Goal: Information Seeking & Learning: Learn about a topic

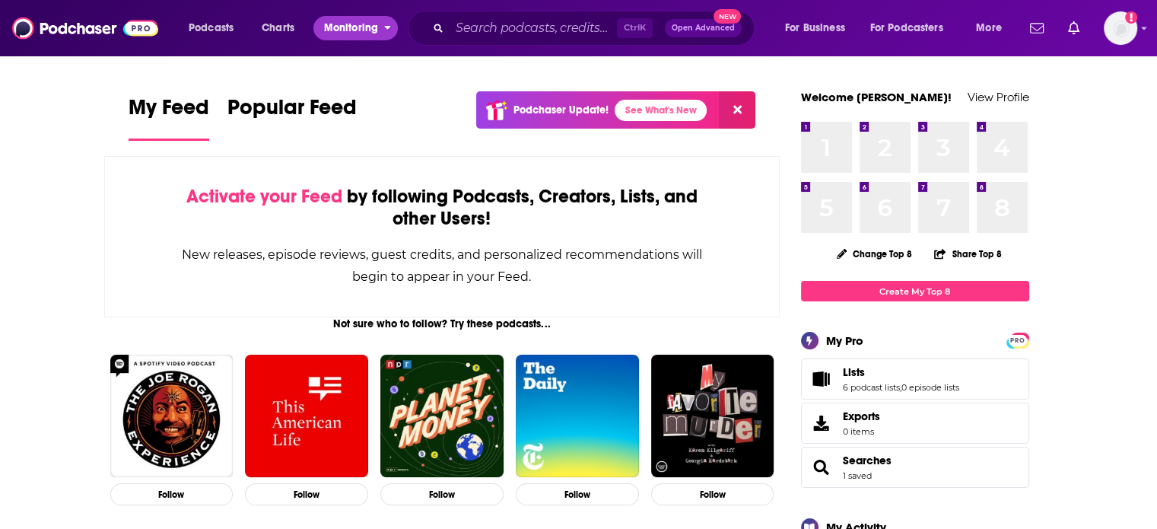
click at [362, 33] on span "Monitoring" at bounding box center [351, 27] width 54 height 21
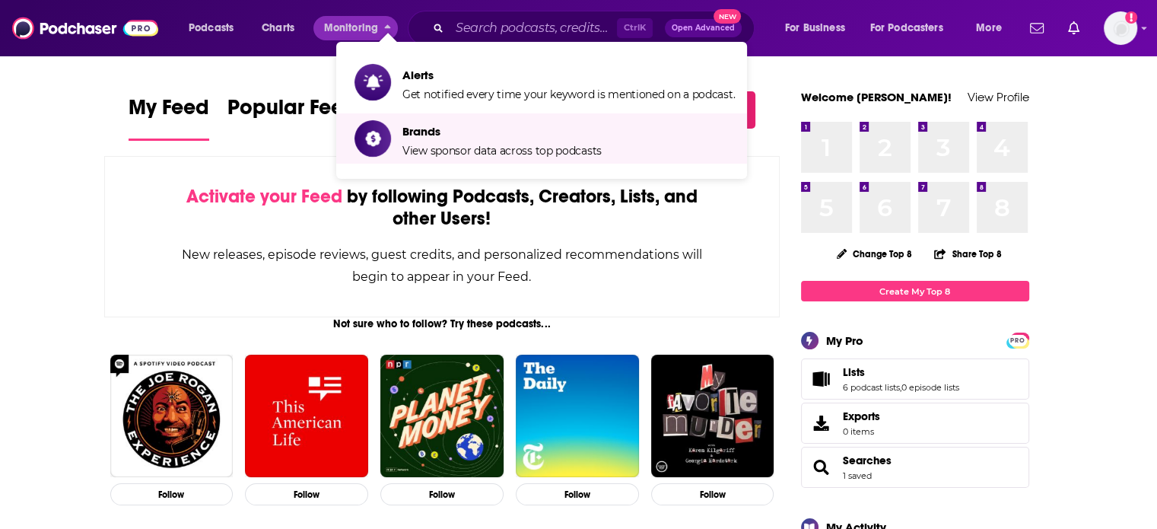
drag, startPoint x: 41, startPoint y: 124, endPoint x: 101, endPoint y: 94, distance: 67.0
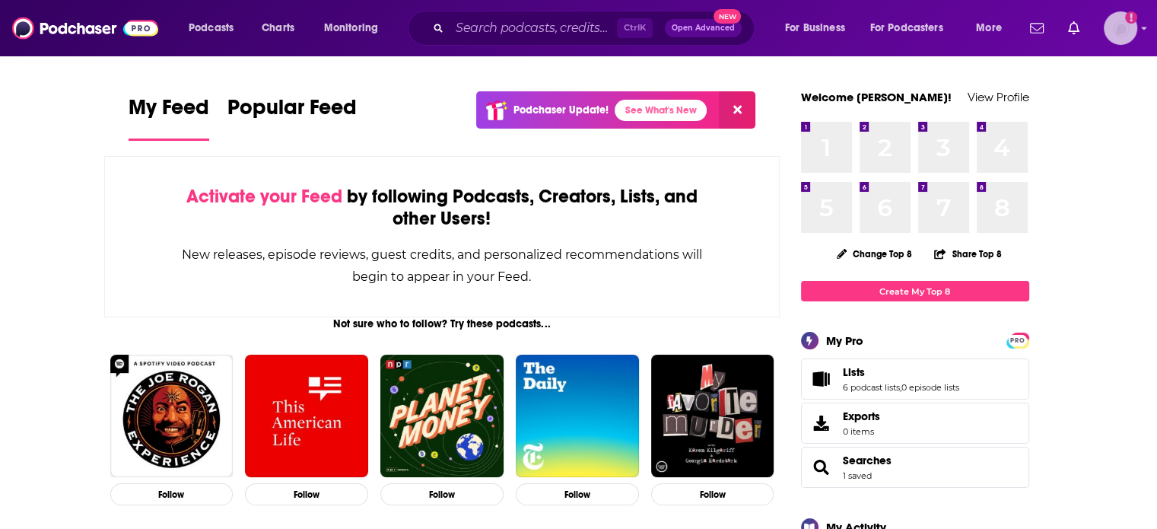
click at [1118, 21] on img "Logged in as ColinMcA" at bounding box center [1120, 27] width 33 height 33
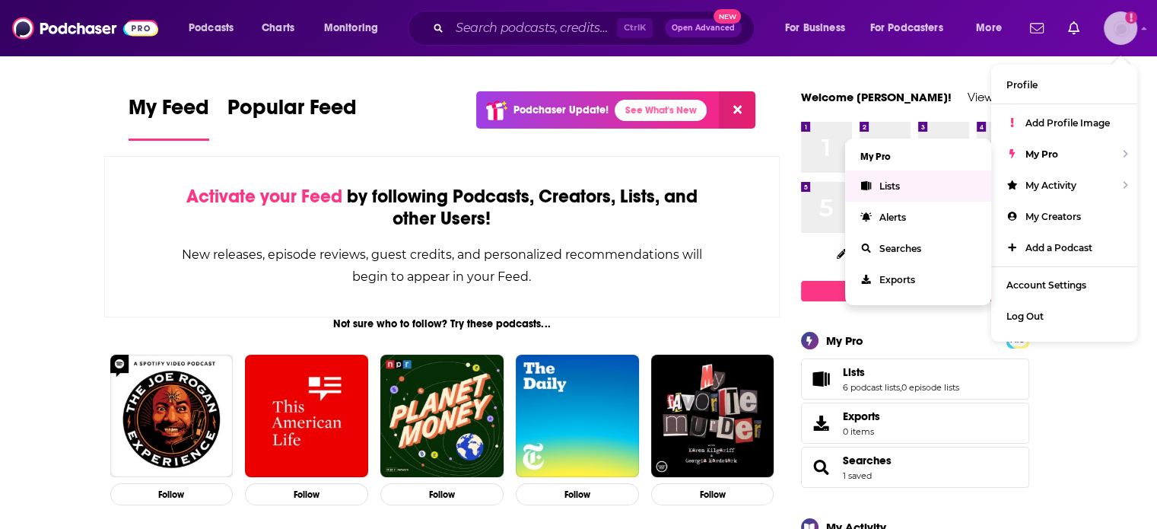
click at [919, 180] on link "Lists" at bounding box center [918, 185] width 146 height 31
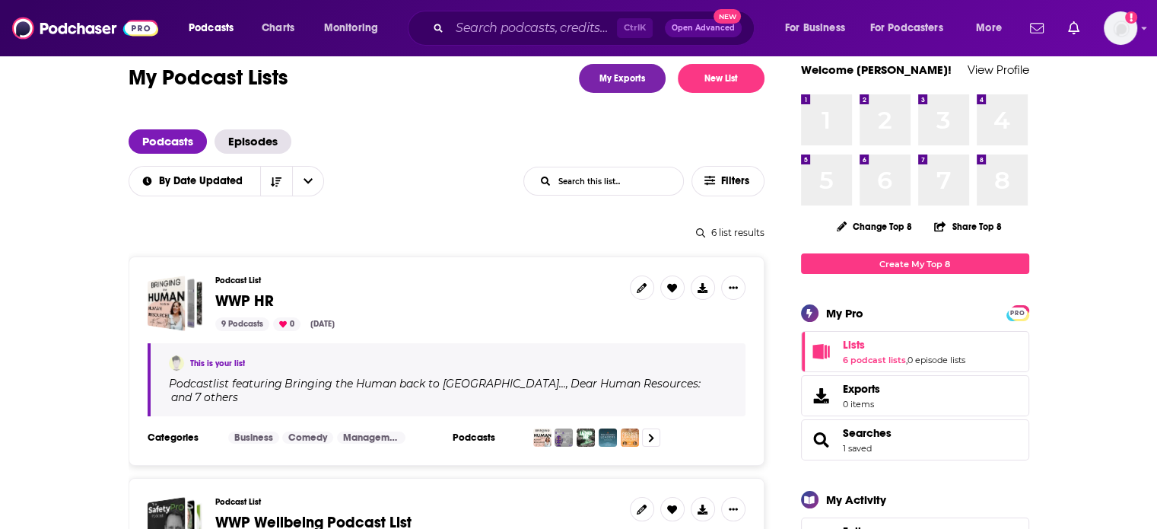
scroll to position [76, 0]
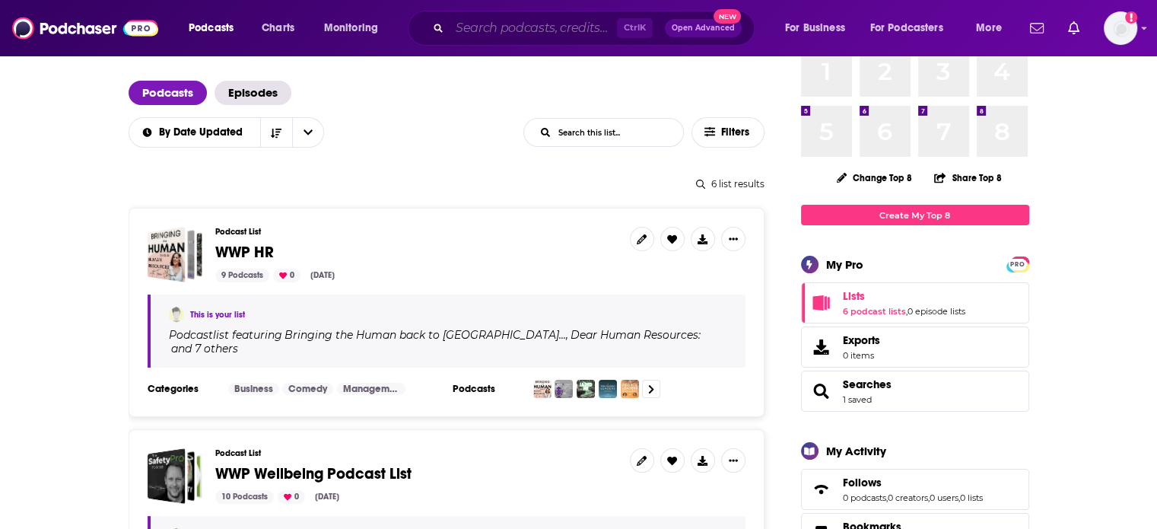
click at [523, 33] on input "Search podcasts, credits, & more..." at bounding box center [533, 28] width 167 height 24
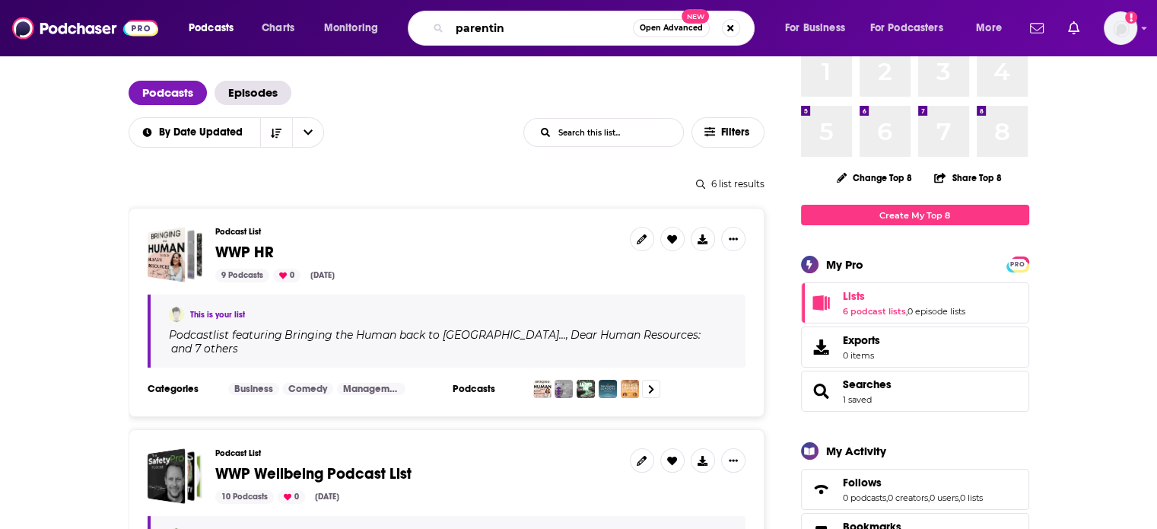
type input "parenting"
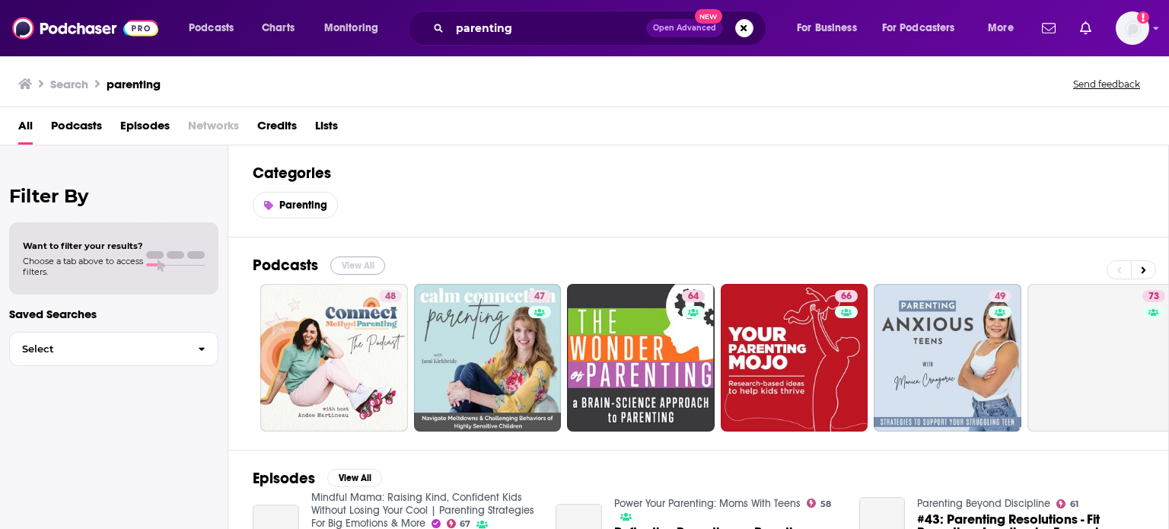
click at [349, 266] on button "View All" at bounding box center [357, 265] width 55 height 18
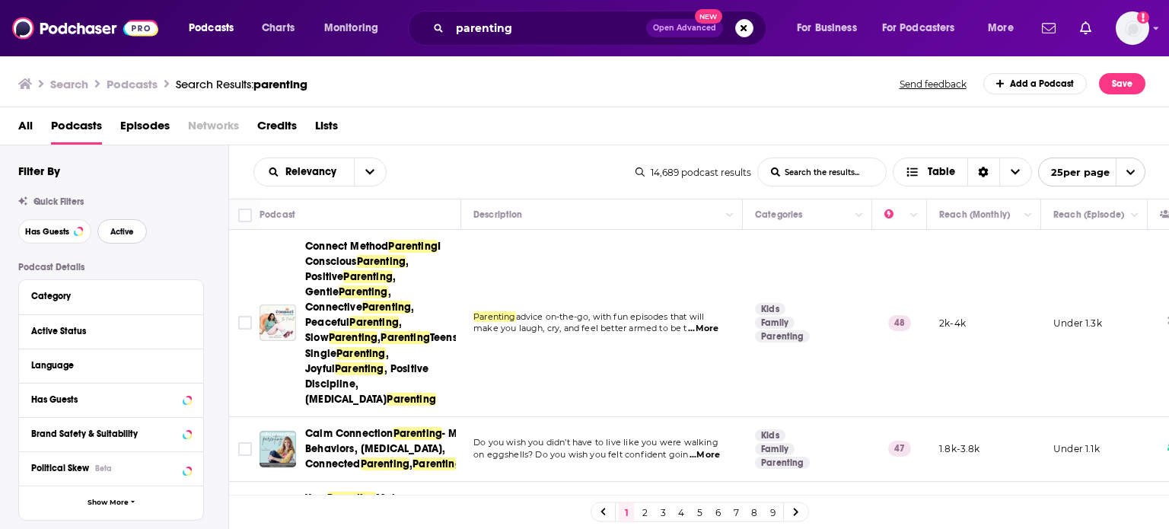
click at [125, 231] on span "Active" at bounding box center [122, 231] width 24 height 8
click at [77, 233] on div at bounding box center [78, 231] width 6 height 6
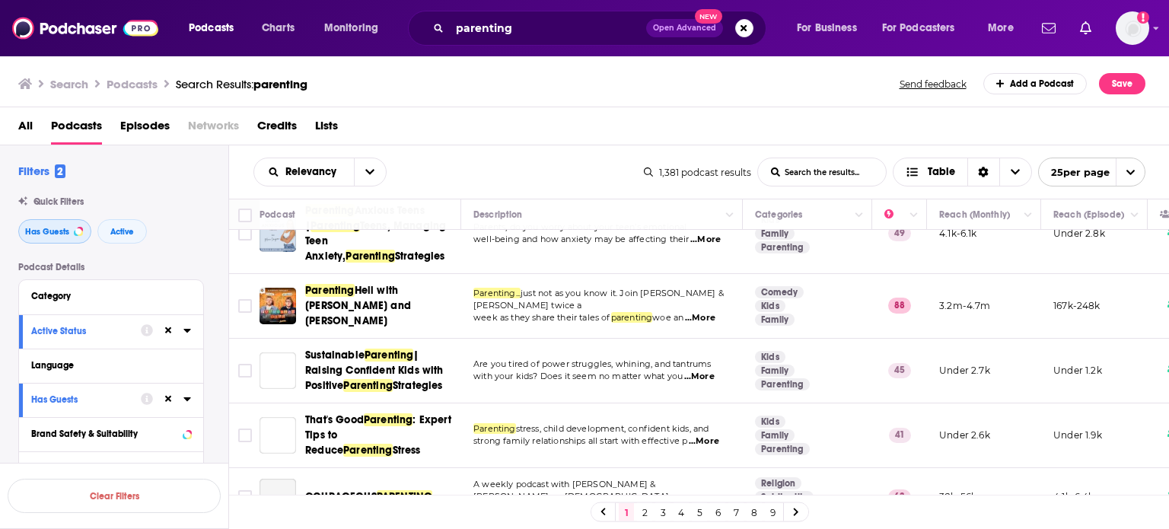
scroll to position [380, 0]
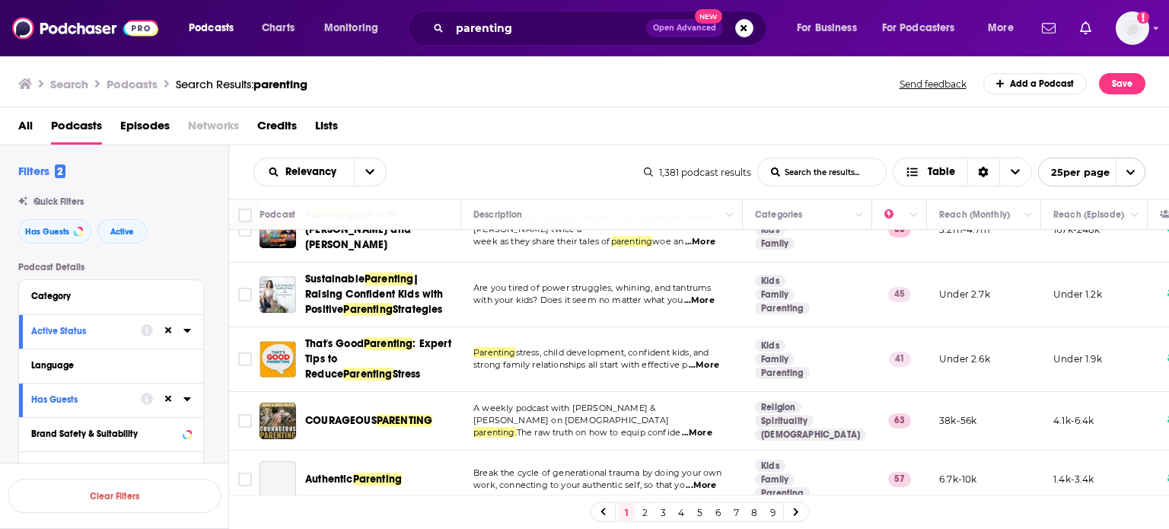
click at [712, 307] on span "...More" at bounding box center [699, 300] width 30 height 12
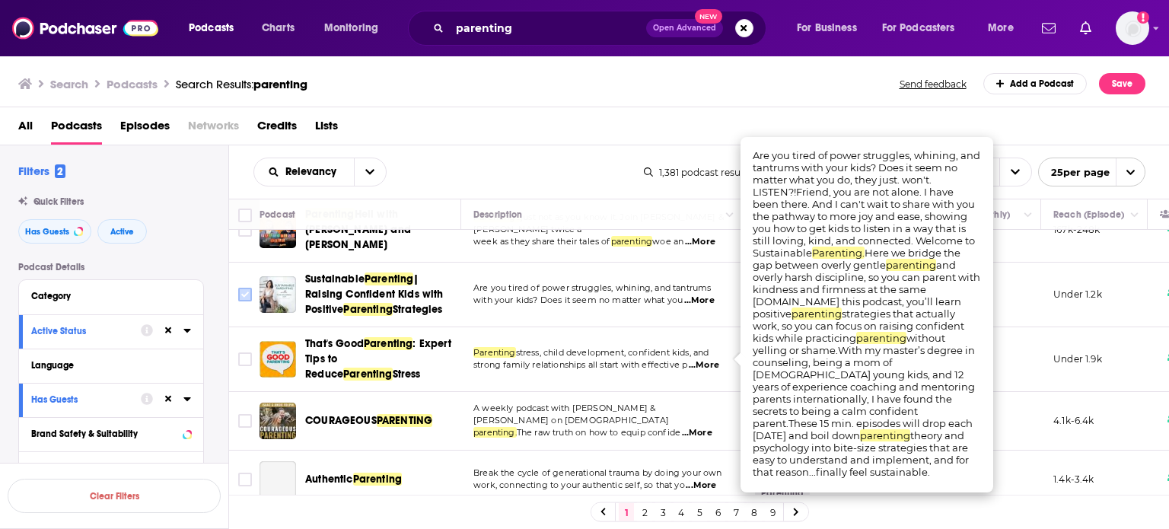
click at [243, 301] on input "Toggle select row" at bounding box center [245, 295] width 14 height 14
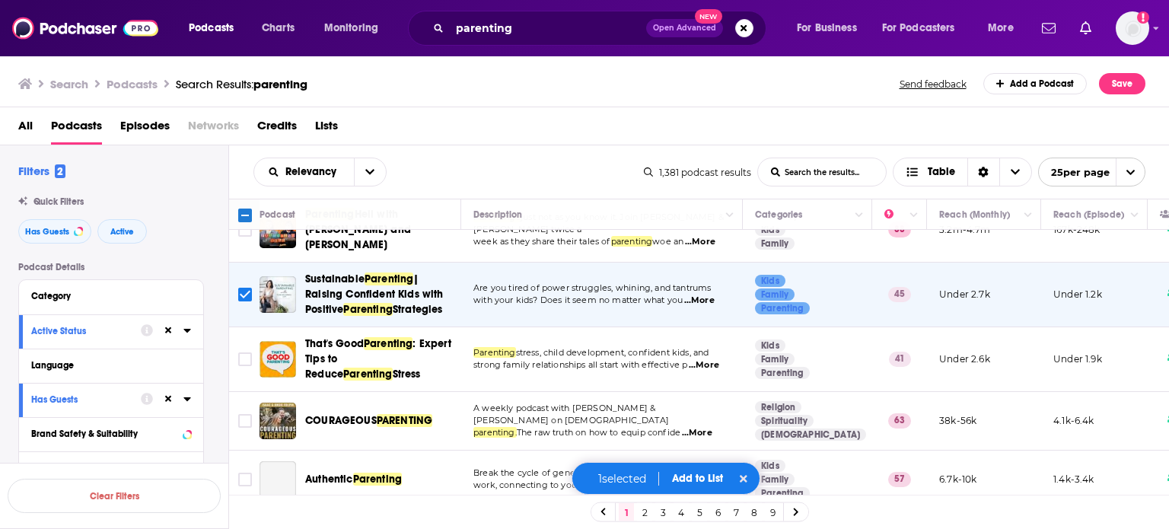
scroll to position [456, 0]
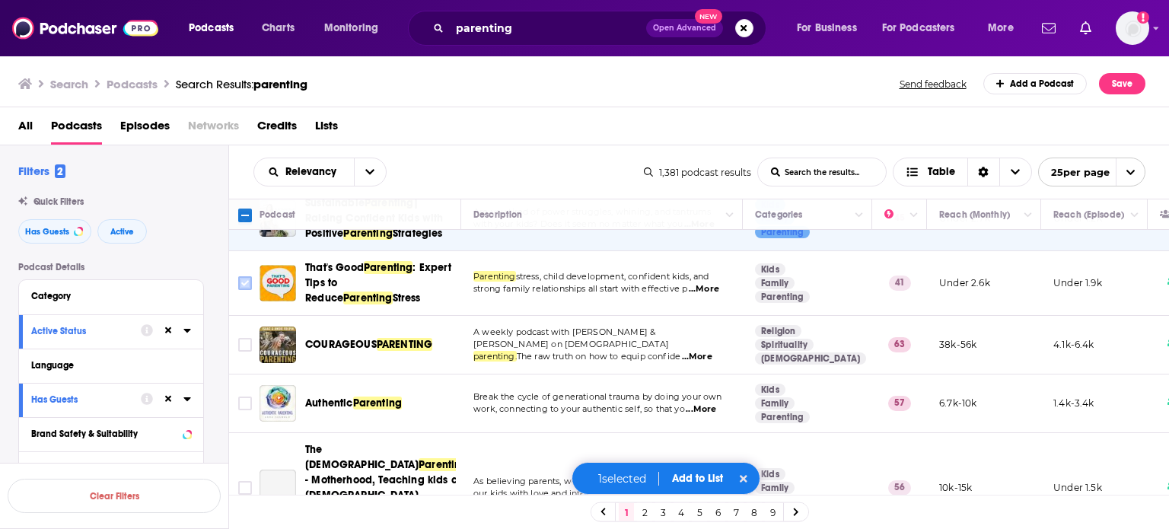
click at [240, 290] on input "Toggle select row" at bounding box center [245, 283] width 14 height 14
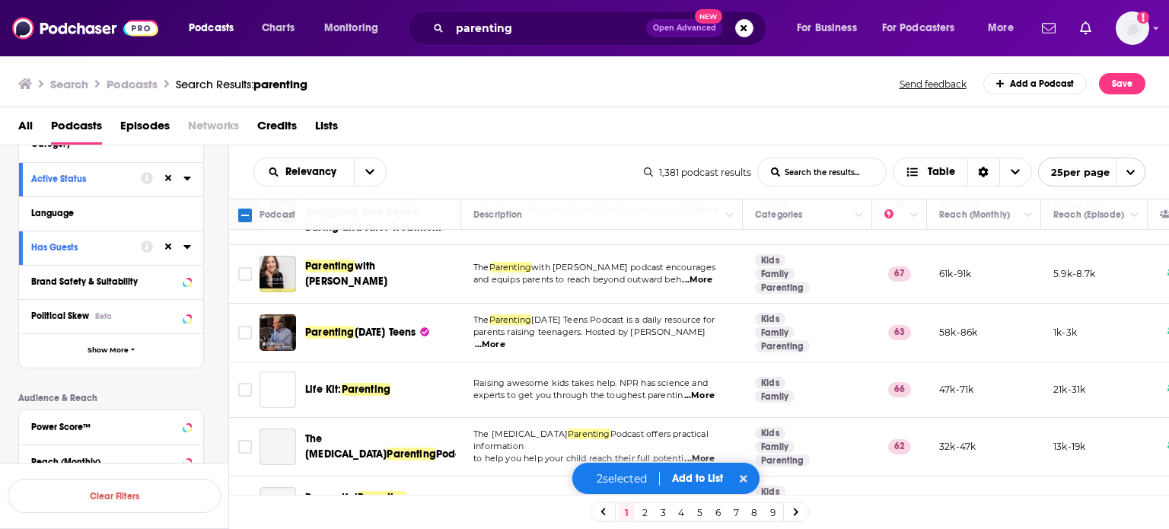
scroll to position [837, 0]
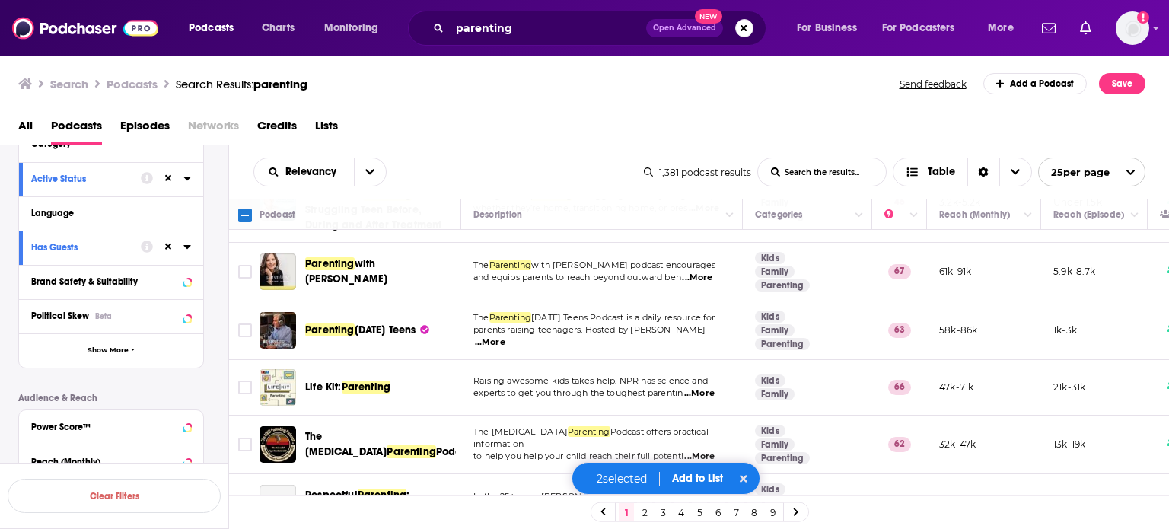
click at [505, 348] on span "...More" at bounding box center [490, 342] width 30 height 12
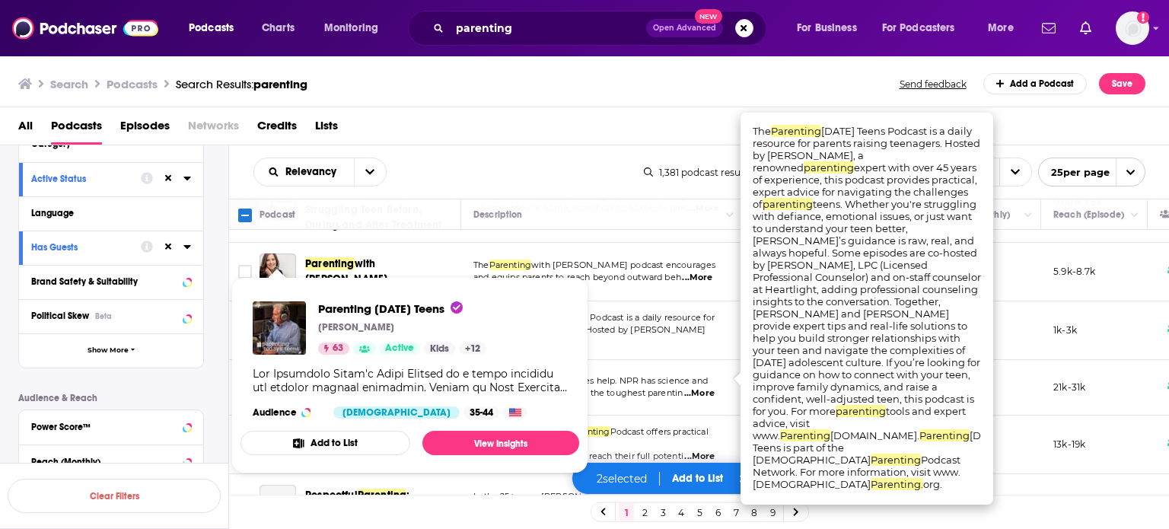
click at [242, 374] on div "Parenting [DATE] Teens [PERSON_NAME] 63 Active Kids + 12 Audience [DEMOGRAPHIC_…" at bounding box center [409, 360] width 339 height 142
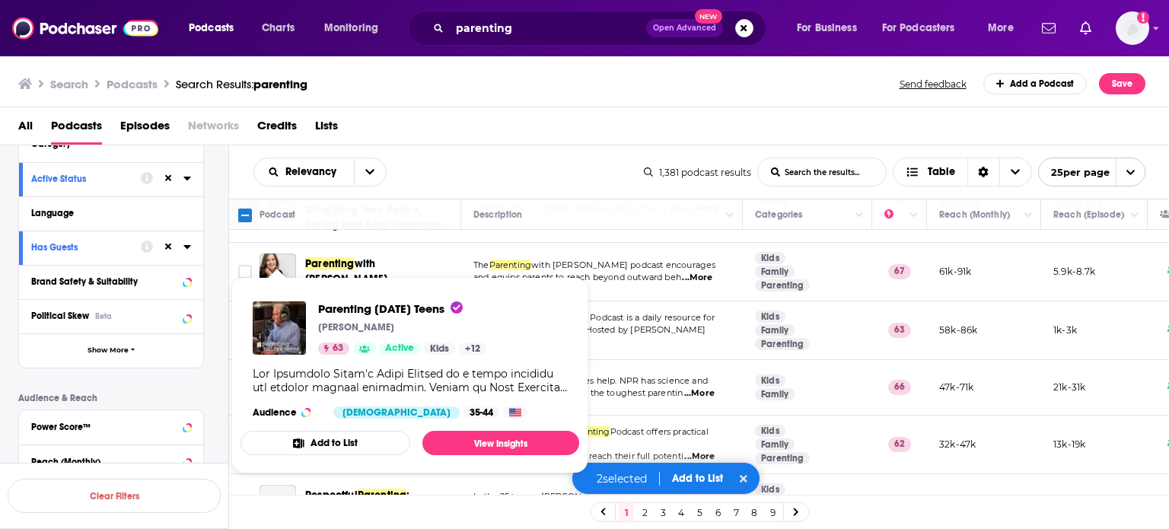
click at [650, 335] on span "parents raising teenagers. Hosted by [PERSON_NAME]" at bounding box center [589, 329] width 233 height 11
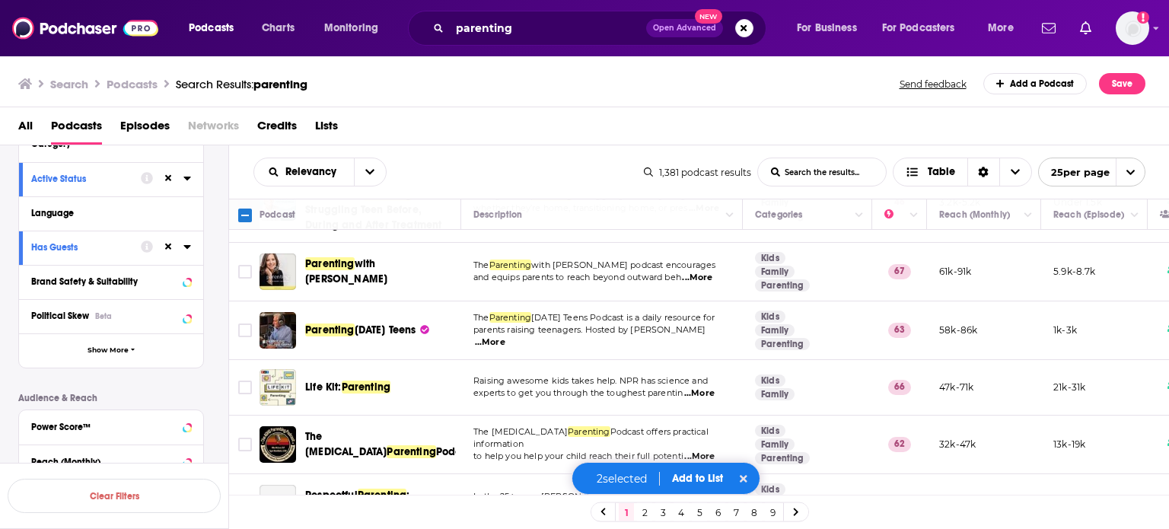
click at [234, 360] on td at bounding box center [244, 330] width 30 height 59
click at [246, 337] on input "Toggle select row" at bounding box center [245, 330] width 14 height 14
